Goal: Book appointment/travel/reservation

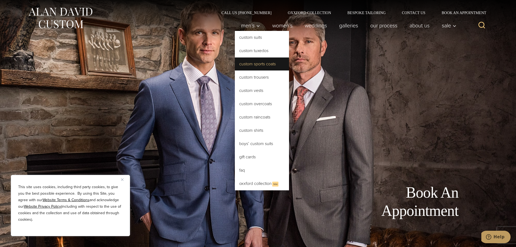
click at [249, 63] on link "Custom Sports Coats" at bounding box center [262, 63] width 54 height 13
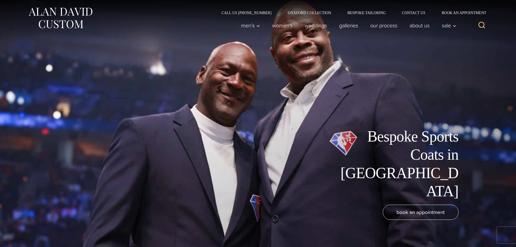
scroll to position [163, 0]
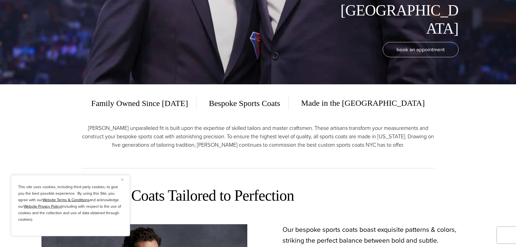
click at [336, 139] on p "Alan David’s unparalleled fit is built upon the expertise of skilled tailors an…" at bounding box center [258, 136] width 352 height 25
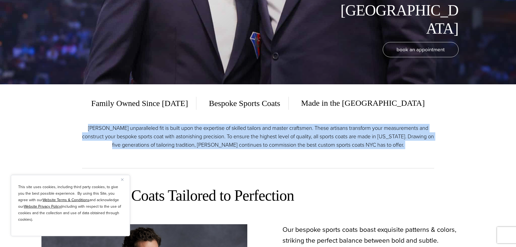
click at [336, 139] on p "Alan David’s unparalleled fit is built upon the expertise of skilled tailors an…" at bounding box center [258, 136] width 352 height 25
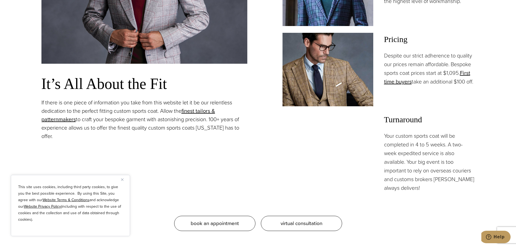
scroll to position [515, 0]
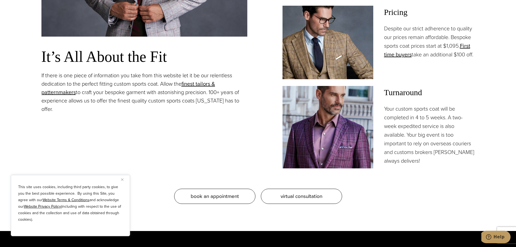
click at [434, 55] on p "Despite our strict adherence to quality our prices remain affordable. Bespoke s…" at bounding box center [429, 41] width 91 height 35
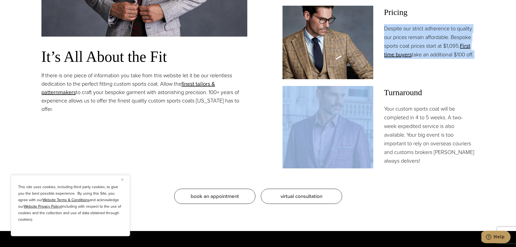
click at [434, 55] on p "Despite our strict adherence to quality our prices remain affordable. Bespoke s…" at bounding box center [429, 41] width 91 height 35
click at [443, 73] on div "Pricing Despite our strict adherence to quality our prices remain affordable. B…" at bounding box center [429, 42] width 91 height 73
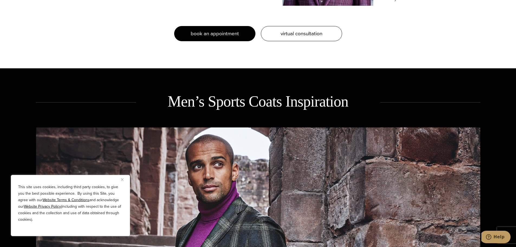
scroll to position [542, 0]
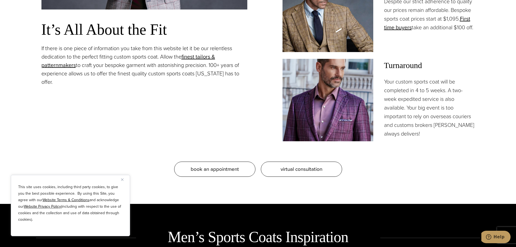
click at [434, 92] on p "Your custom sports coat will be completed in 4 to 5 weeks. A two-week expedited…" at bounding box center [429, 107] width 91 height 61
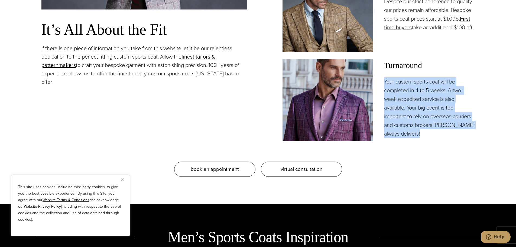
click at [434, 92] on p "Your custom sports coat will be completed in 4 to 5 weeks. A two-week expedited…" at bounding box center [429, 107] width 91 height 61
click at [429, 131] on p "Your custom sports coat will be completed in 4 to 5 weeks. A two-week expedited…" at bounding box center [429, 107] width 91 height 61
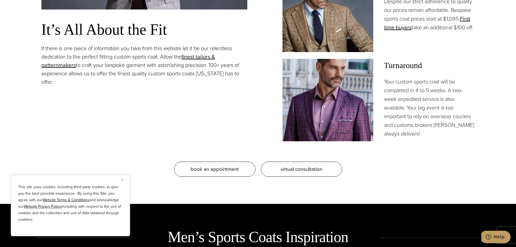
scroll to position [677, 0]
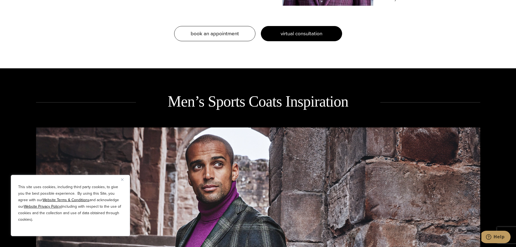
click at [312, 35] on span "virtual consultation" at bounding box center [302, 34] width 42 height 8
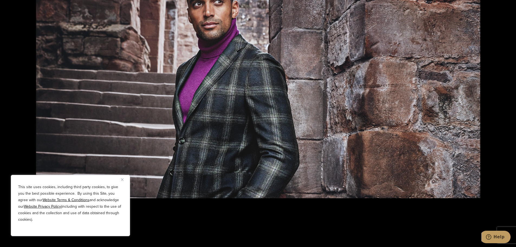
scroll to position [867, 0]
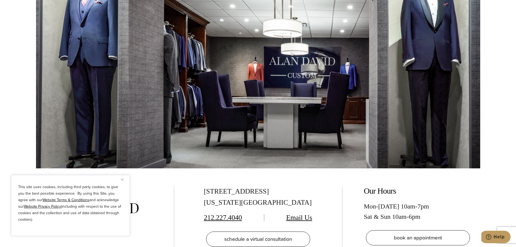
scroll to position [1165, 0]
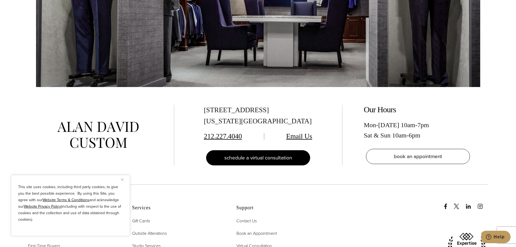
click at [297, 150] on link "schedule a virtual consultation" at bounding box center [258, 157] width 104 height 15
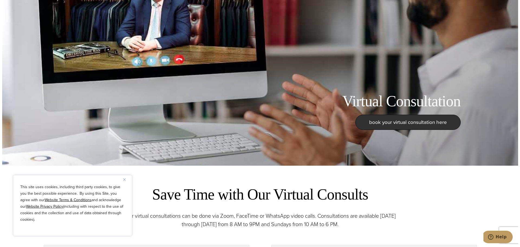
scroll to position [135, 0]
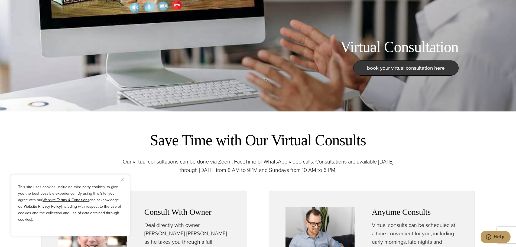
click at [404, 68] on span "book your virtual consultation here" at bounding box center [406, 68] width 78 height 8
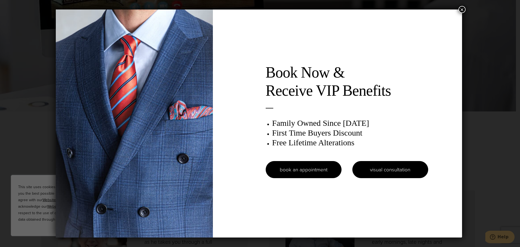
click at [397, 170] on link "visual consultation" at bounding box center [390, 169] width 76 height 17
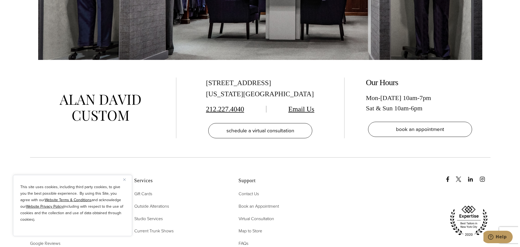
scroll to position [1328, 0]
